Goal: Information Seeking & Learning: Learn about a topic

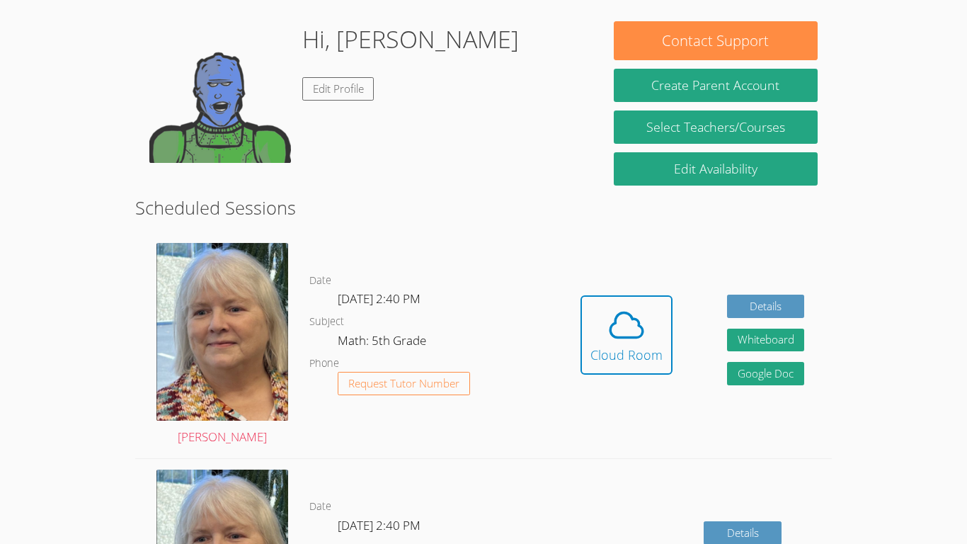
scroll to position [211, 0]
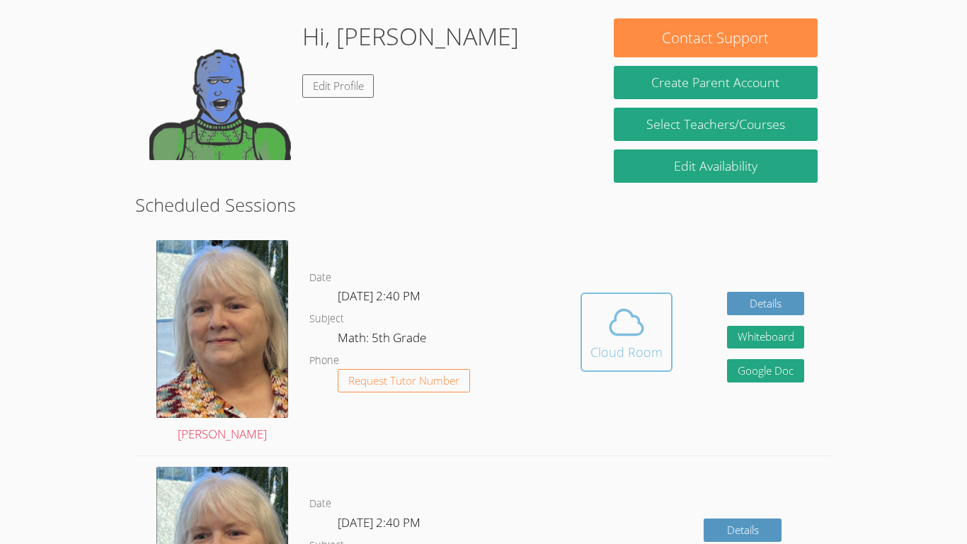
click at [628, 331] on icon at bounding box center [627, 322] width 40 height 40
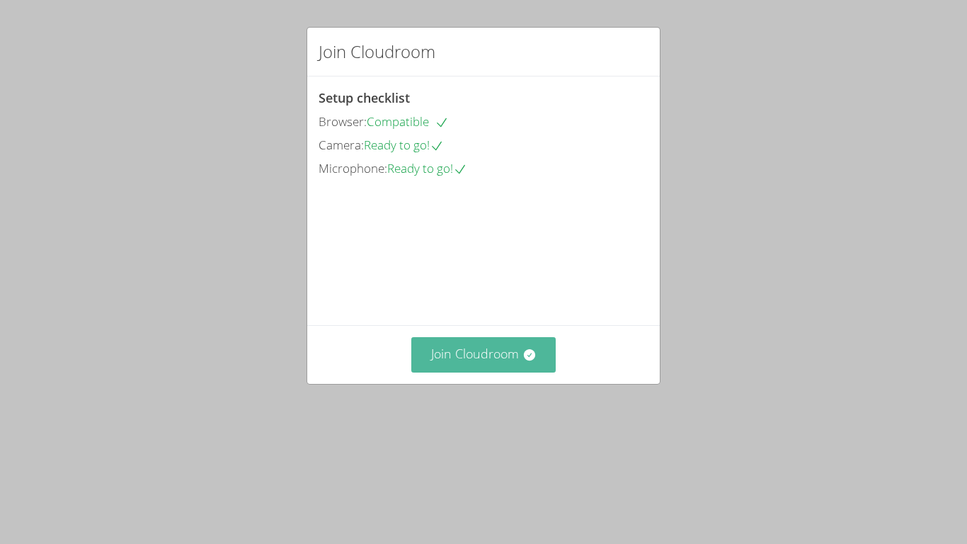
click at [522, 372] on button "Join Cloudroom" at bounding box center [484, 354] width 145 height 35
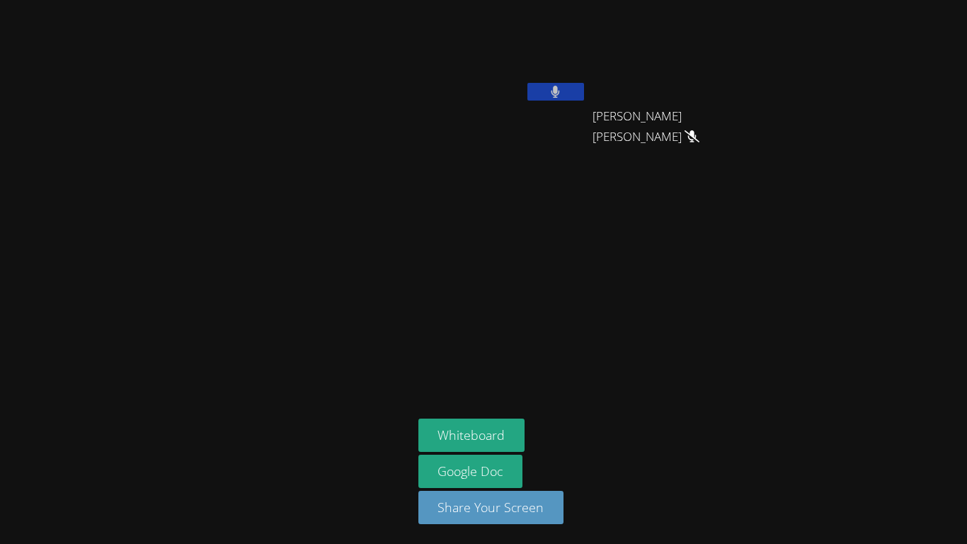
click at [574, 100] on button at bounding box center [556, 92] width 57 height 18
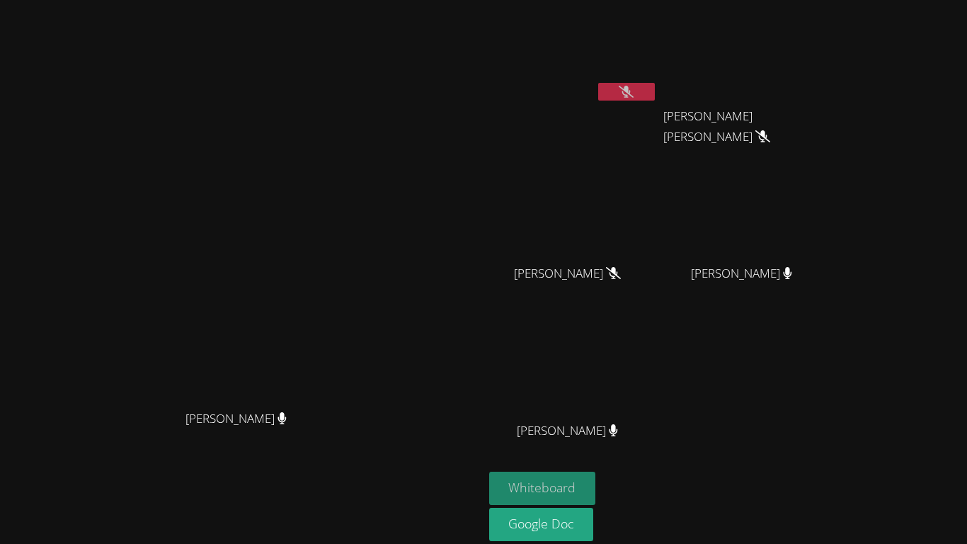
click at [596, 491] on button "Whiteboard" at bounding box center [542, 488] width 107 height 33
click at [438, 84] on div "[PERSON_NAME] [PERSON_NAME]" at bounding box center [242, 299] width 472 height 586
click at [286, 424] on icon at bounding box center [282, 418] width 8 height 12
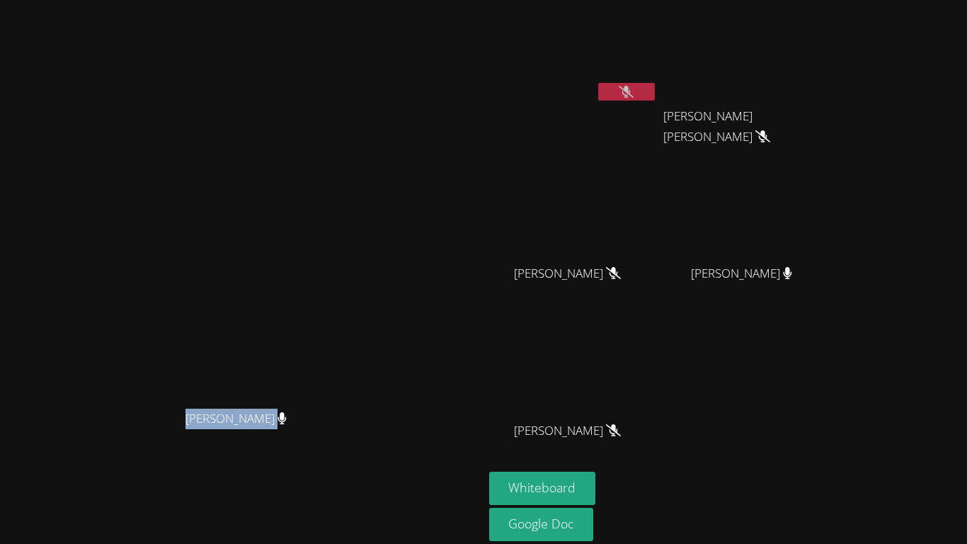
click at [286, 424] on icon at bounding box center [282, 418] width 8 height 12
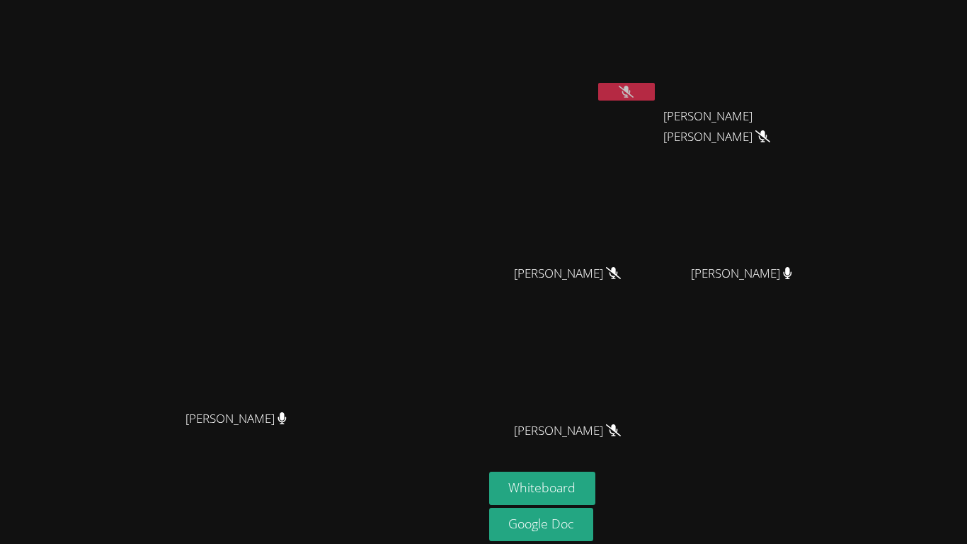
click at [286, 424] on icon at bounding box center [282, 418] width 8 height 12
click at [297, 242] on video at bounding box center [241, 270] width 212 height 266
drag, startPoint x: 297, startPoint y: 242, endPoint x: 407, endPoint y: 351, distance: 154.8
click at [348, 351] on video at bounding box center [241, 270] width 212 height 266
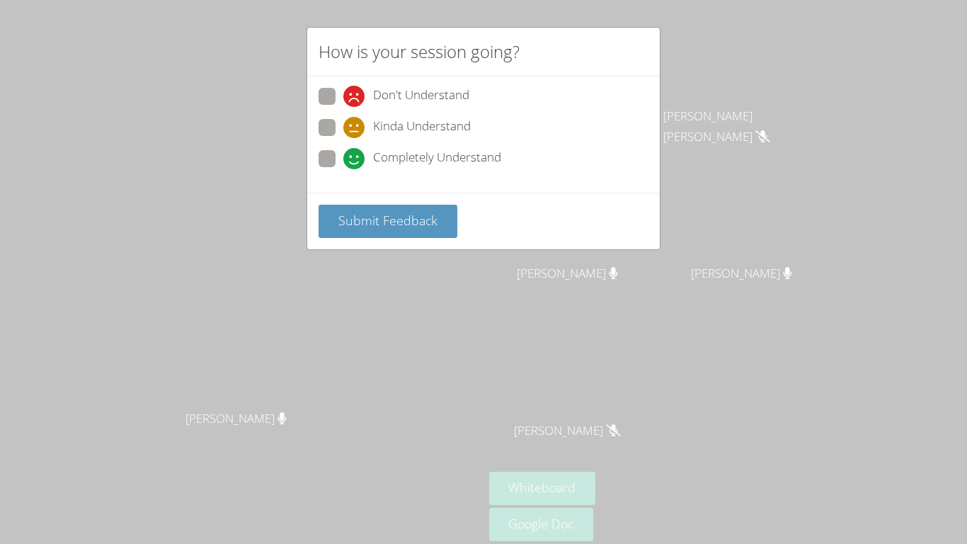
click at [378, 153] on span "Completely Understand" at bounding box center [437, 158] width 128 height 21
click at [356, 153] on input "Completely Understand" at bounding box center [350, 156] width 12 height 12
radio input "true"
click at [412, 237] on button "Submit Feedback" at bounding box center [388, 221] width 139 height 33
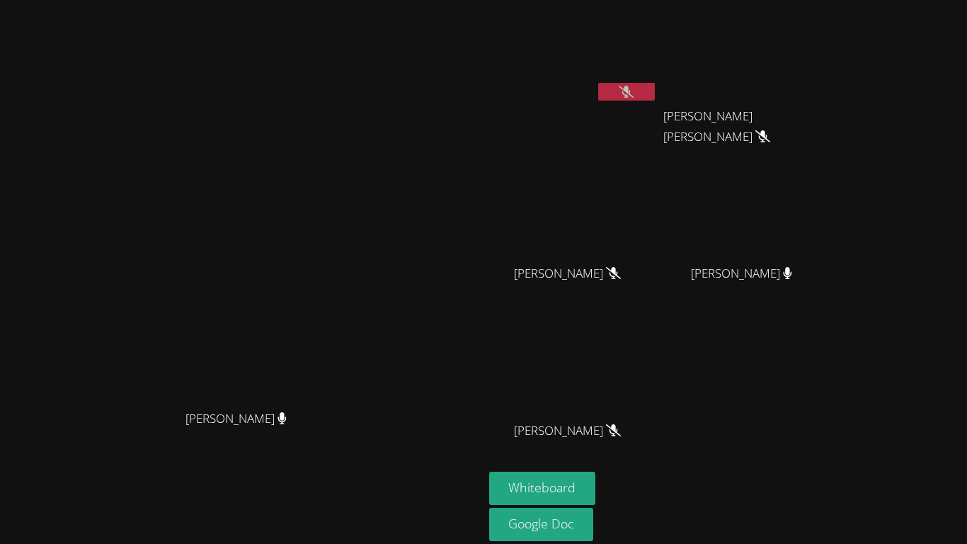
click at [793, 280] on span "[PERSON_NAME]" at bounding box center [741, 273] width 101 height 21
click at [793, 274] on icon at bounding box center [788, 273] width 8 height 12
click at [832, 268] on div "[PERSON_NAME]" at bounding box center [748, 286] width 169 height 57
click at [793, 268] on icon at bounding box center [788, 273] width 8 height 12
click at [793, 267] on icon at bounding box center [787, 273] width 9 height 12
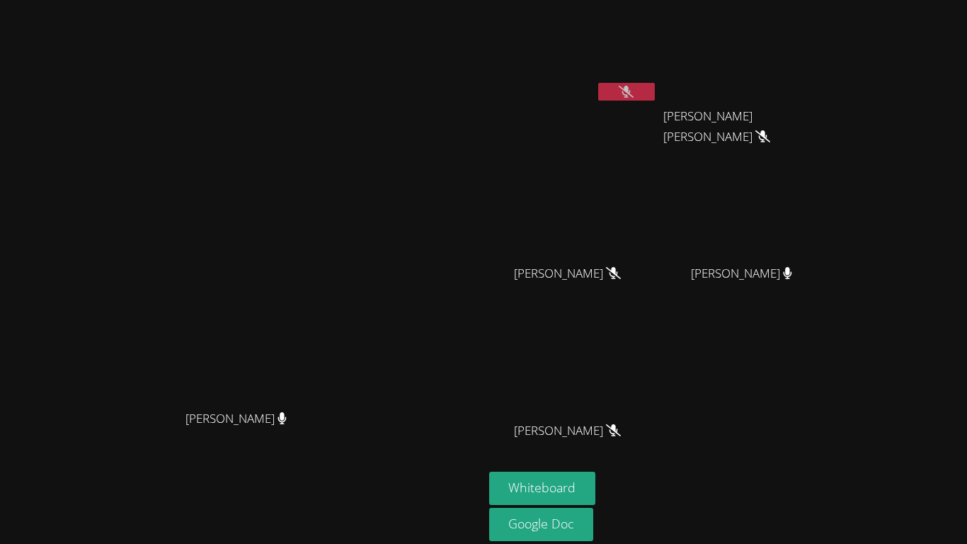
click at [793, 273] on icon at bounding box center [788, 273] width 8 height 12
click at [793, 276] on span "[PERSON_NAME]" at bounding box center [741, 273] width 101 height 21
